Goal: Information Seeking & Learning: Learn about a topic

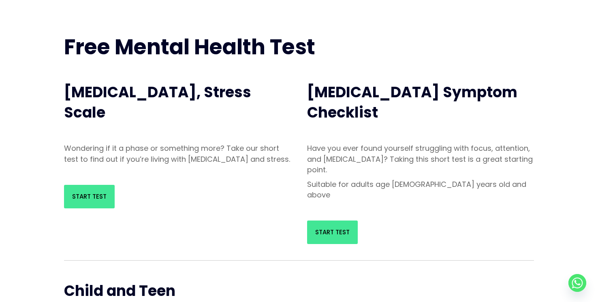
scroll to position [110, 0]
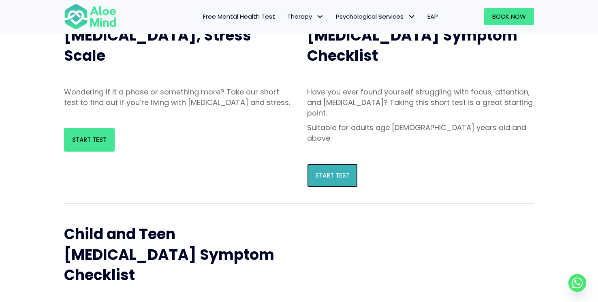
click at [332, 171] on span "Start Test" at bounding box center [332, 175] width 34 height 9
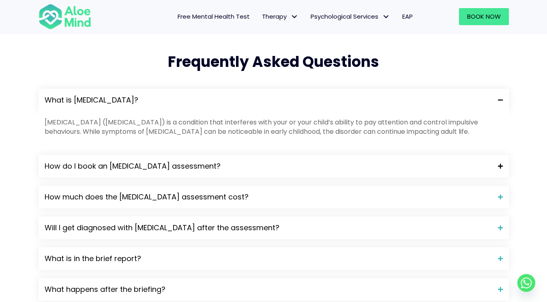
scroll to position [811, 0]
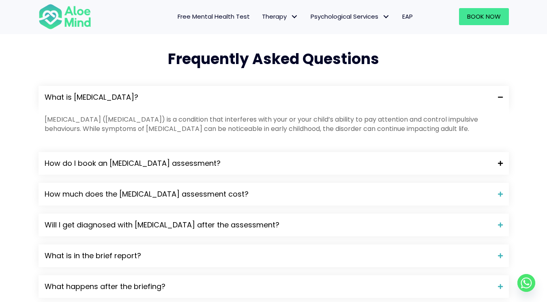
click at [268, 158] on span "How do I book an ADHD assessment?" at bounding box center [268, 163] width 447 height 11
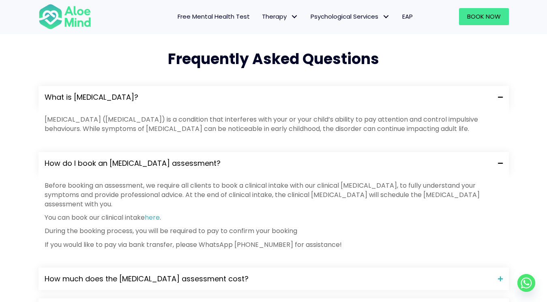
click at [268, 158] on span "How do I book an ADHD assessment?" at bounding box center [268, 163] width 447 height 11
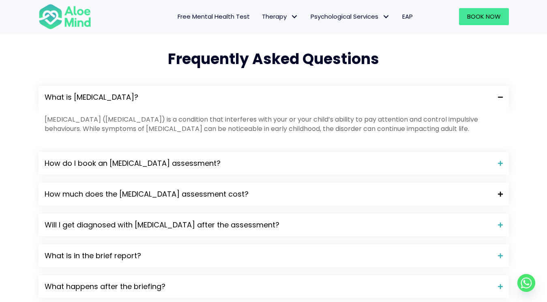
click at [263, 189] on span "How much does the ADHD assessment cost?" at bounding box center [268, 194] width 447 height 11
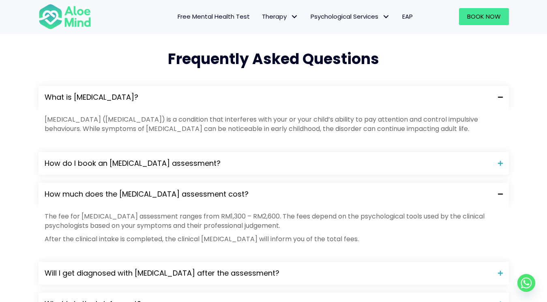
click at [264, 189] on span "How much does the ADHD assessment cost?" at bounding box center [268, 194] width 447 height 11
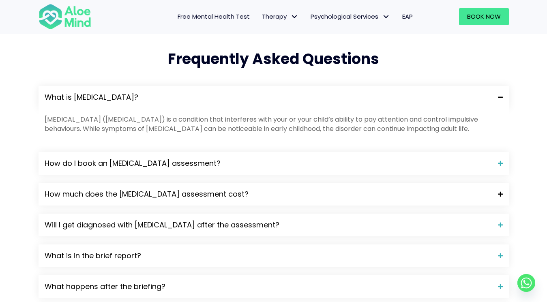
click at [265, 189] on span "How much does the ADHD assessment cost?" at bounding box center [268, 194] width 447 height 11
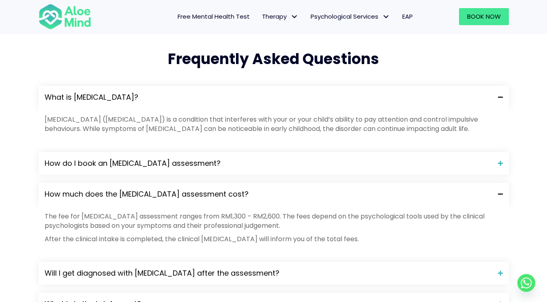
click at [265, 189] on span "How much does the ADHD assessment cost?" at bounding box center [268, 194] width 447 height 11
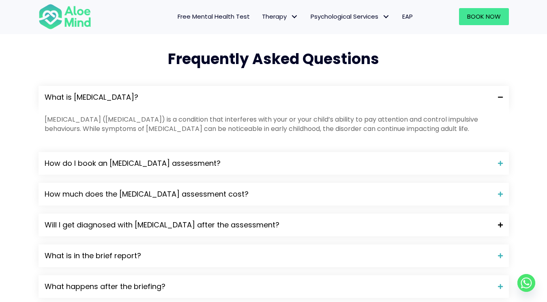
click at [257, 220] on span "Will I get diagnosed with ADHD after the assessment?" at bounding box center [268, 225] width 447 height 11
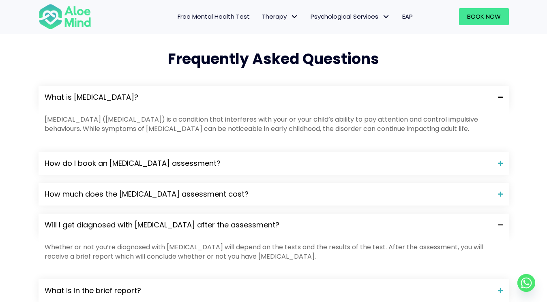
click at [257, 220] on span "Will I get diagnosed with ADHD after the assessment?" at bounding box center [268, 225] width 447 height 11
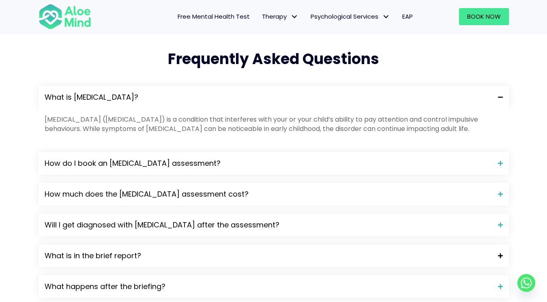
click at [247, 251] on span "What is in the brief report?" at bounding box center [268, 256] width 447 height 11
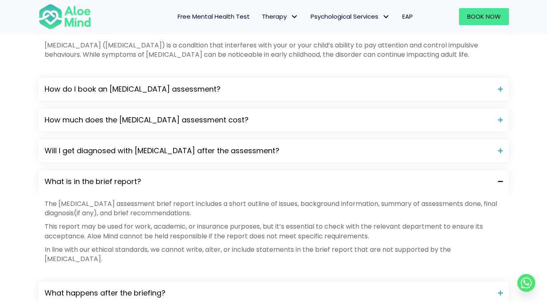
scroll to position [885, 0]
click at [294, 287] on span "What happens after the briefing?" at bounding box center [268, 292] width 447 height 11
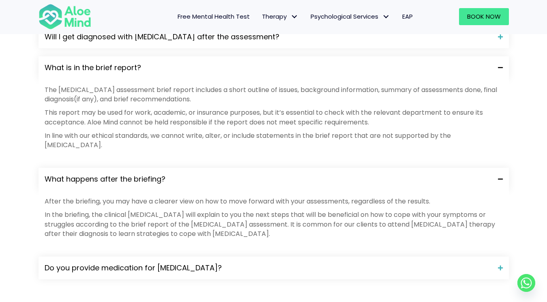
scroll to position [1014, 0]
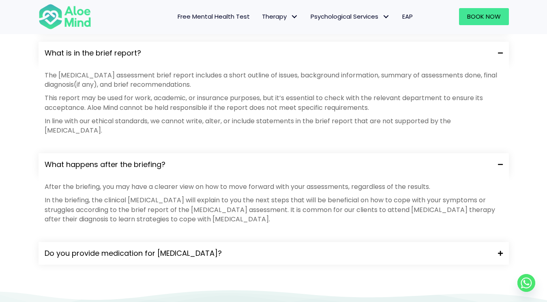
click at [286, 248] on span "Do you provide medication for ADHD?" at bounding box center [268, 253] width 447 height 11
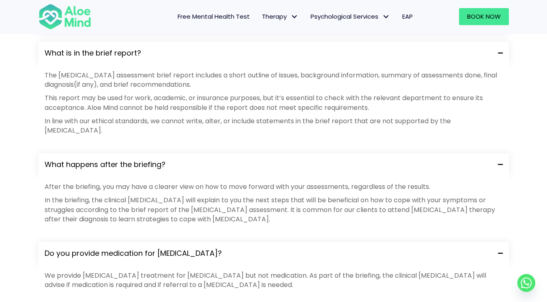
click at [283, 248] on span "Do you provide medication for ADHD?" at bounding box center [268, 253] width 447 height 11
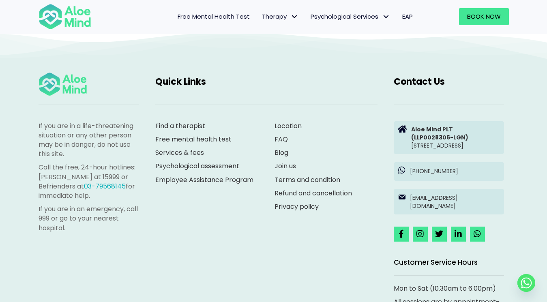
scroll to position [1288, 0]
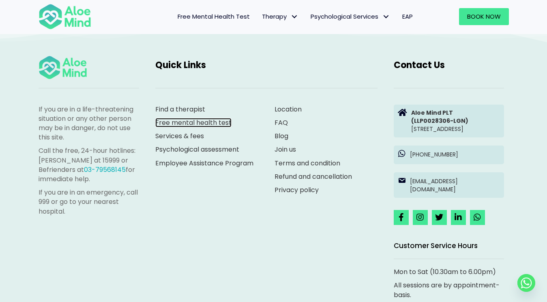
click at [193, 118] on link "Free mental health test" at bounding box center [193, 122] width 76 height 9
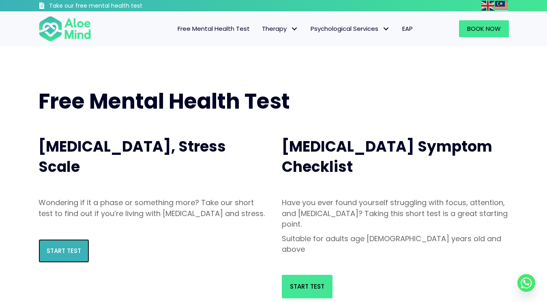
click at [66, 255] on link "Start Test" at bounding box center [64, 251] width 51 height 24
